Goal: Communication & Community: Connect with others

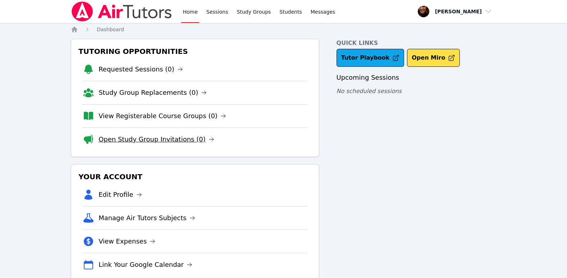
click at [193, 138] on link "Open Study Group Invitations (0)" at bounding box center [157, 139] width 116 height 10
